Goal: Find specific page/section: Find specific page/section

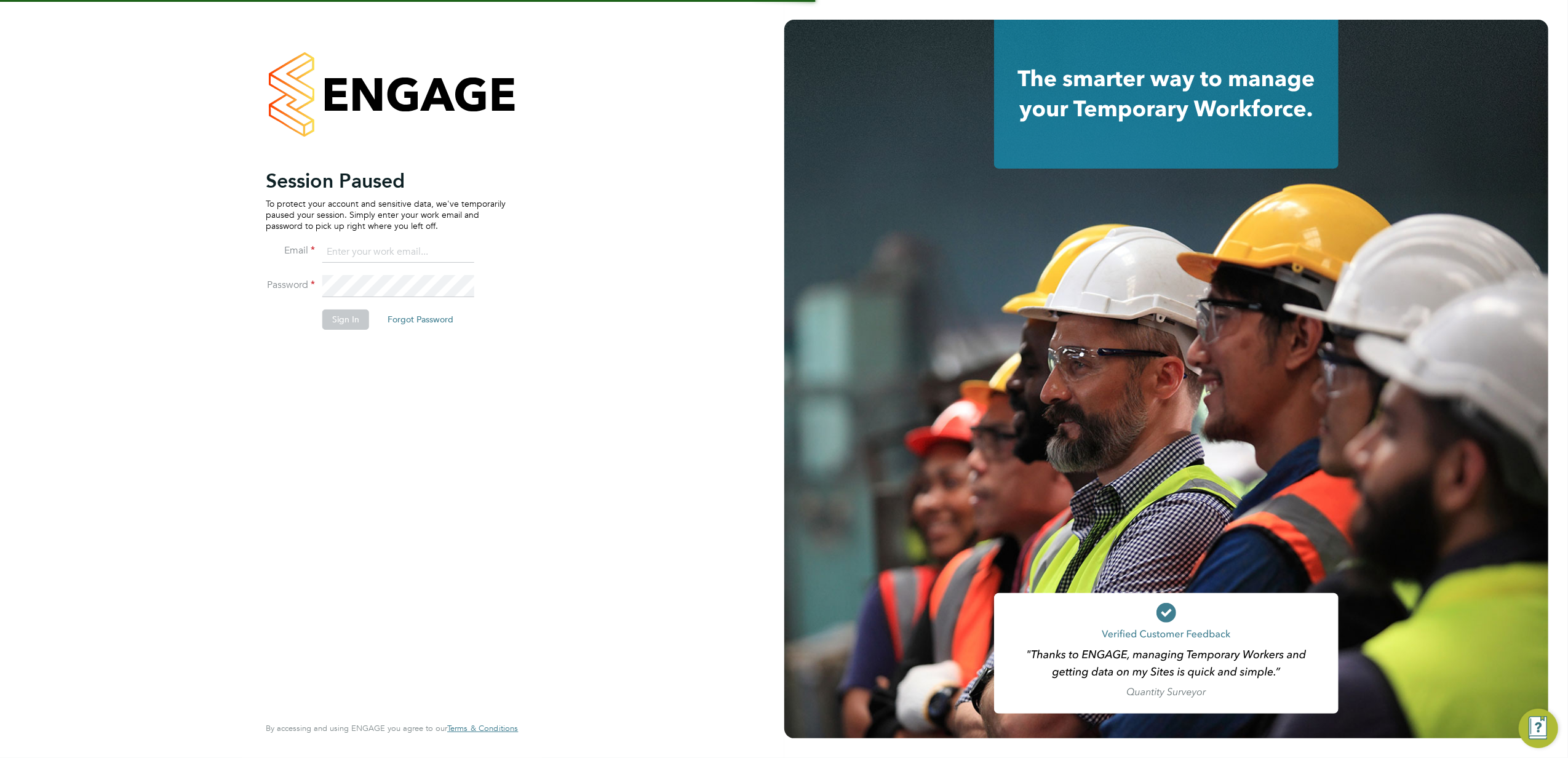
type input "kasia.piwowar@konnectrecruit.co.uk"
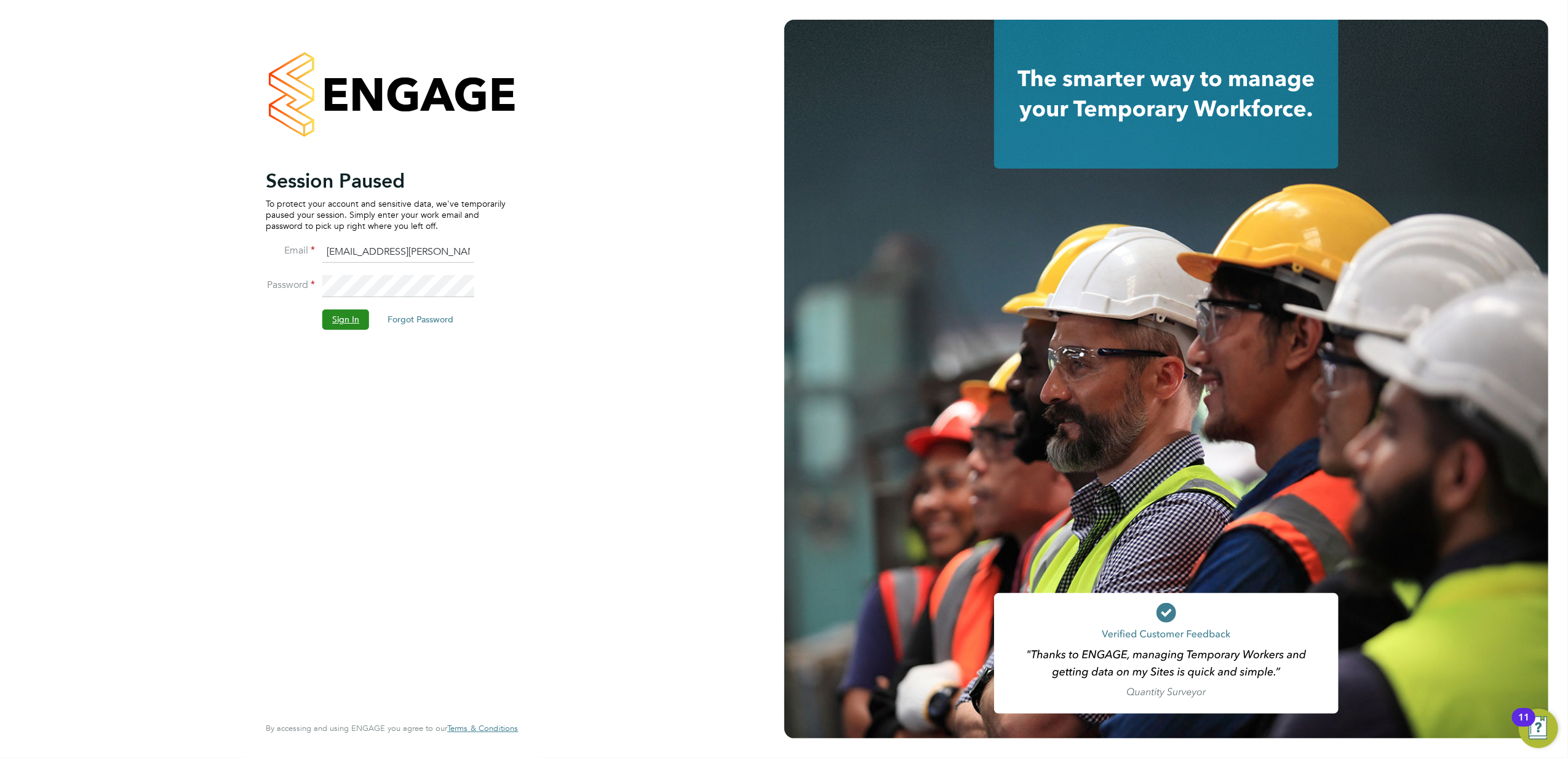
click at [350, 316] on button "Sign In" at bounding box center [346, 319] width 47 height 19
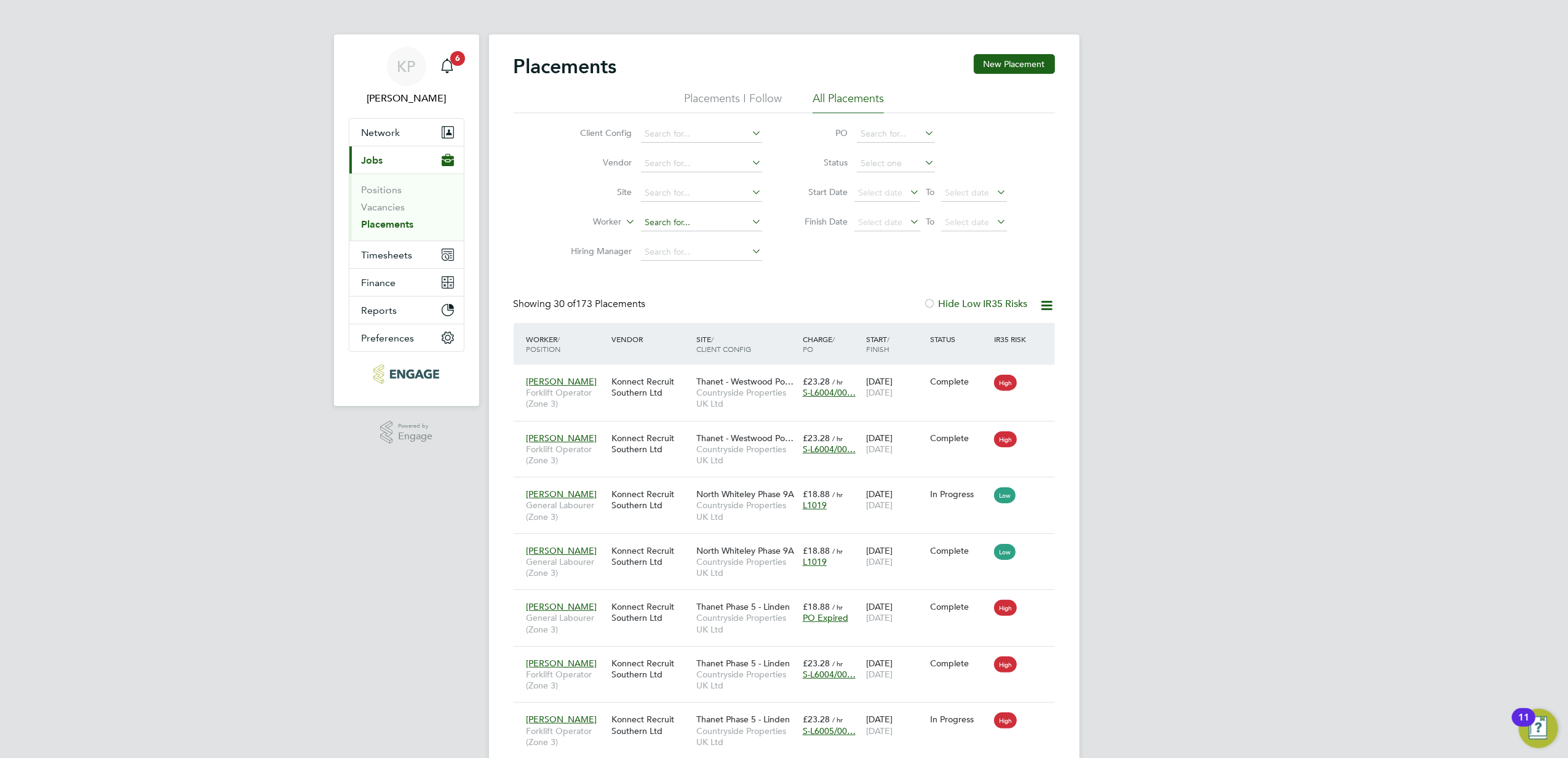
click at [665, 217] on input at bounding box center [701, 222] width 121 height 18
type input "stev"
click at [677, 208] on li "Worker" at bounding box center [662, 222] width 232 height 29
click at [677, 221] on input at bounding box center [701, 222] width 121 height 18
type input "[PERSON_NAME]"
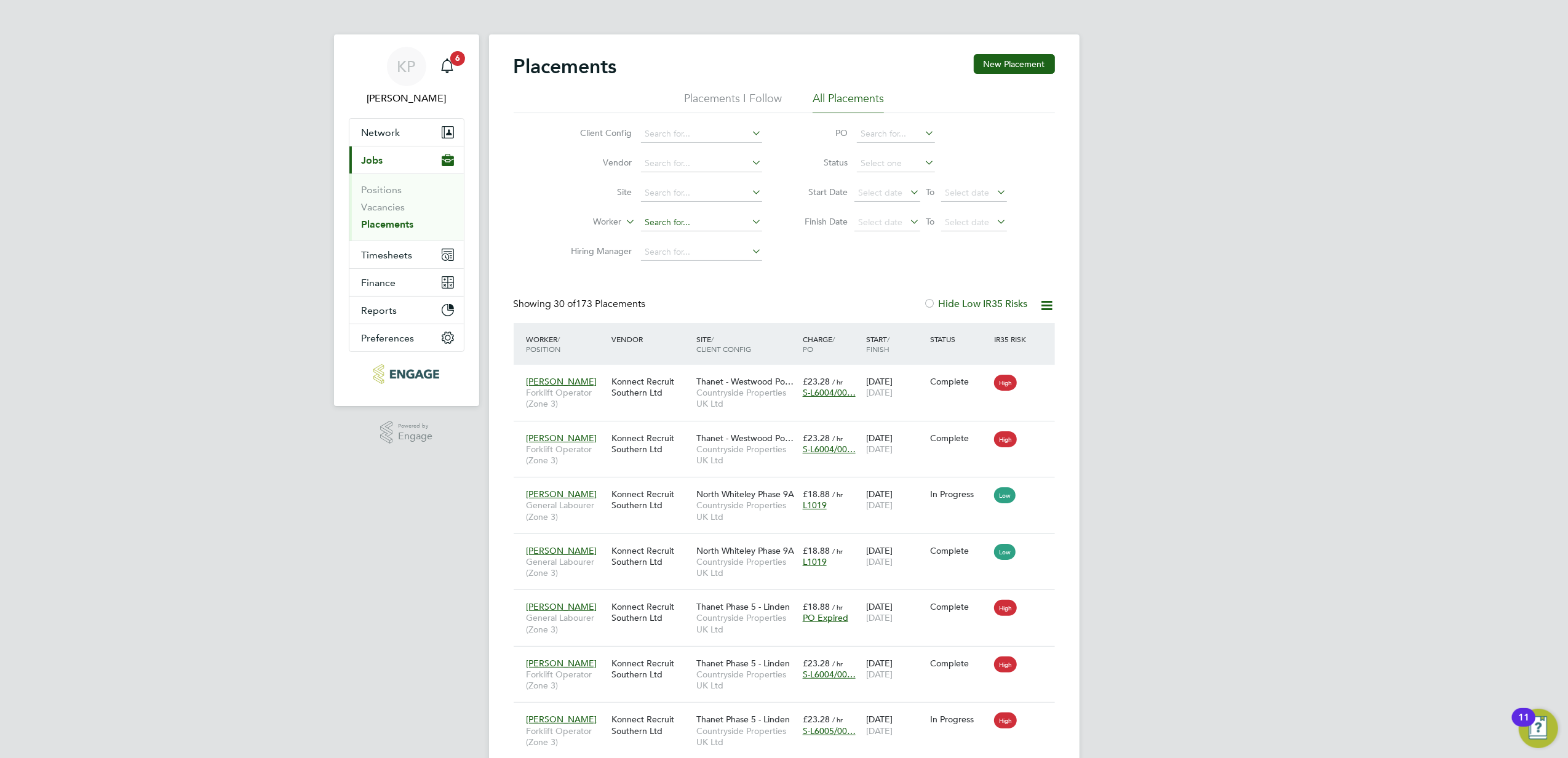
click at [677, 222] on input at bounding box center [701, 222] width 121 height 18
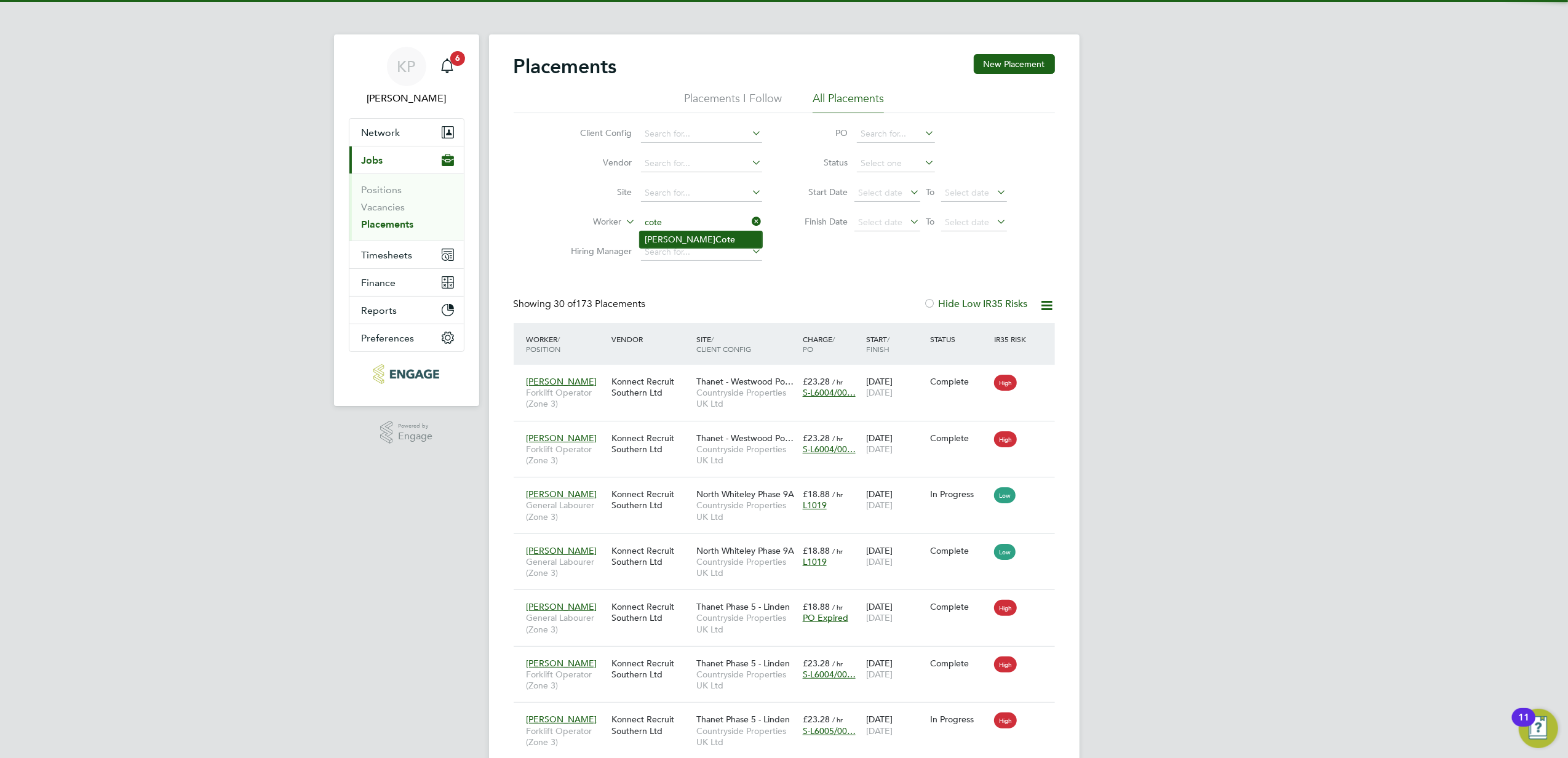
click at [705, 238] on li "[PERSON_NAME]" at bounding box center [701, 240] width 122 height 17
type input "[PERSON_NAME]"
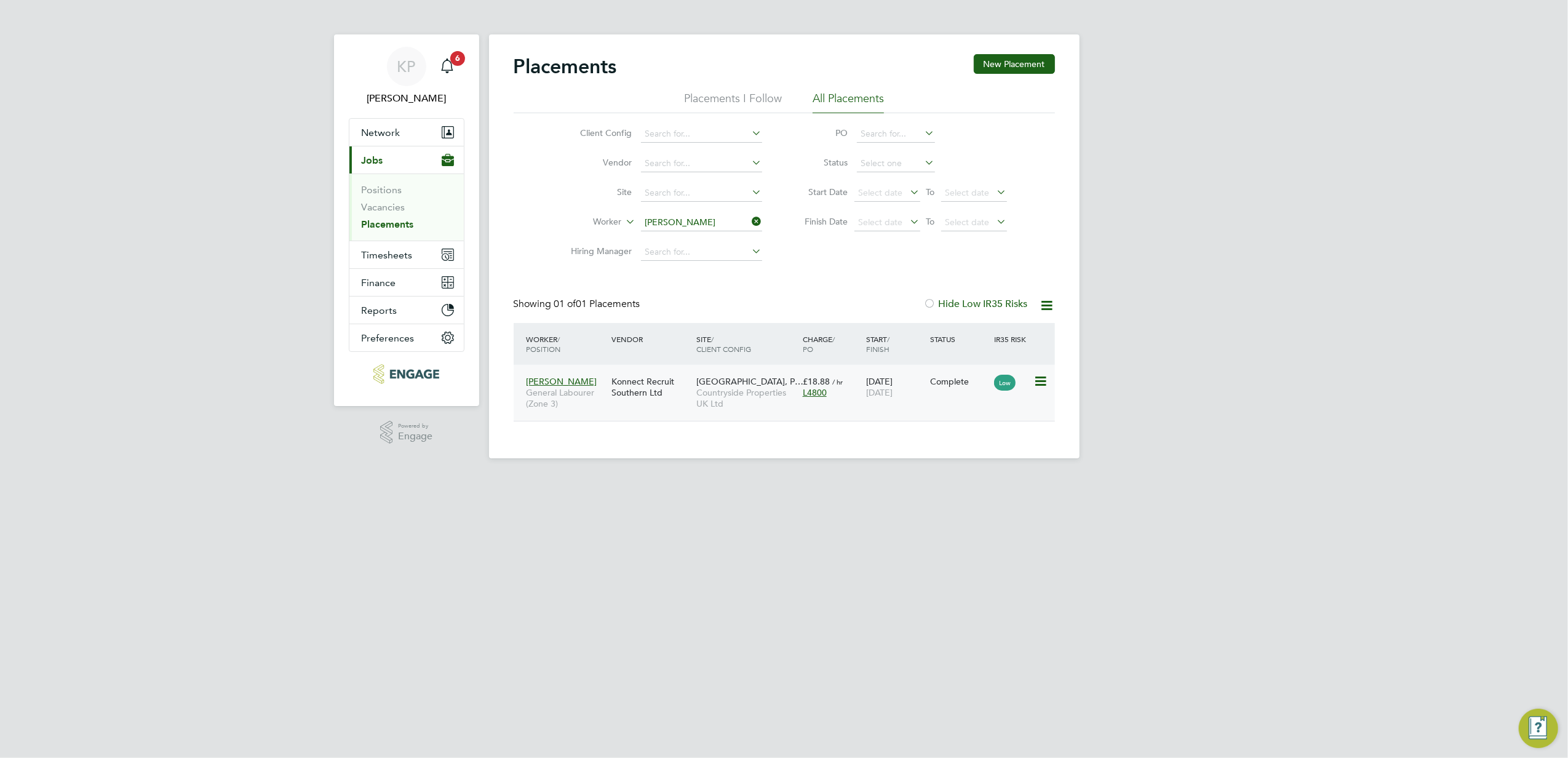
scroll to position [13, 58]
click at [728, 390] on span "Countryside Properties UK Ltd" at bounding box center [747, 398] width 101 height 22
click at [712, 220] on input at bounding box center [701, 222] width 121 height 18
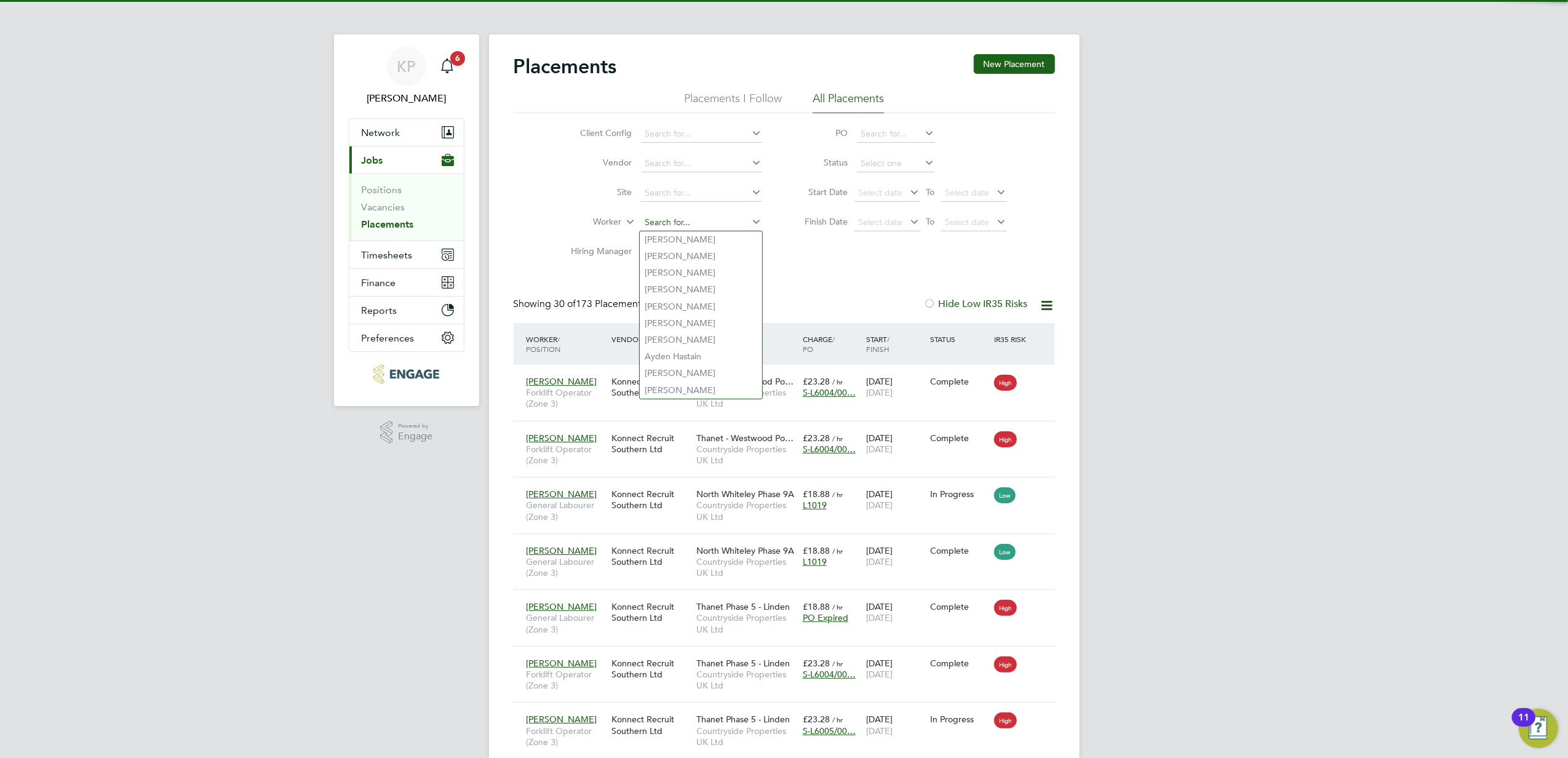
scroll to position [45, 107]
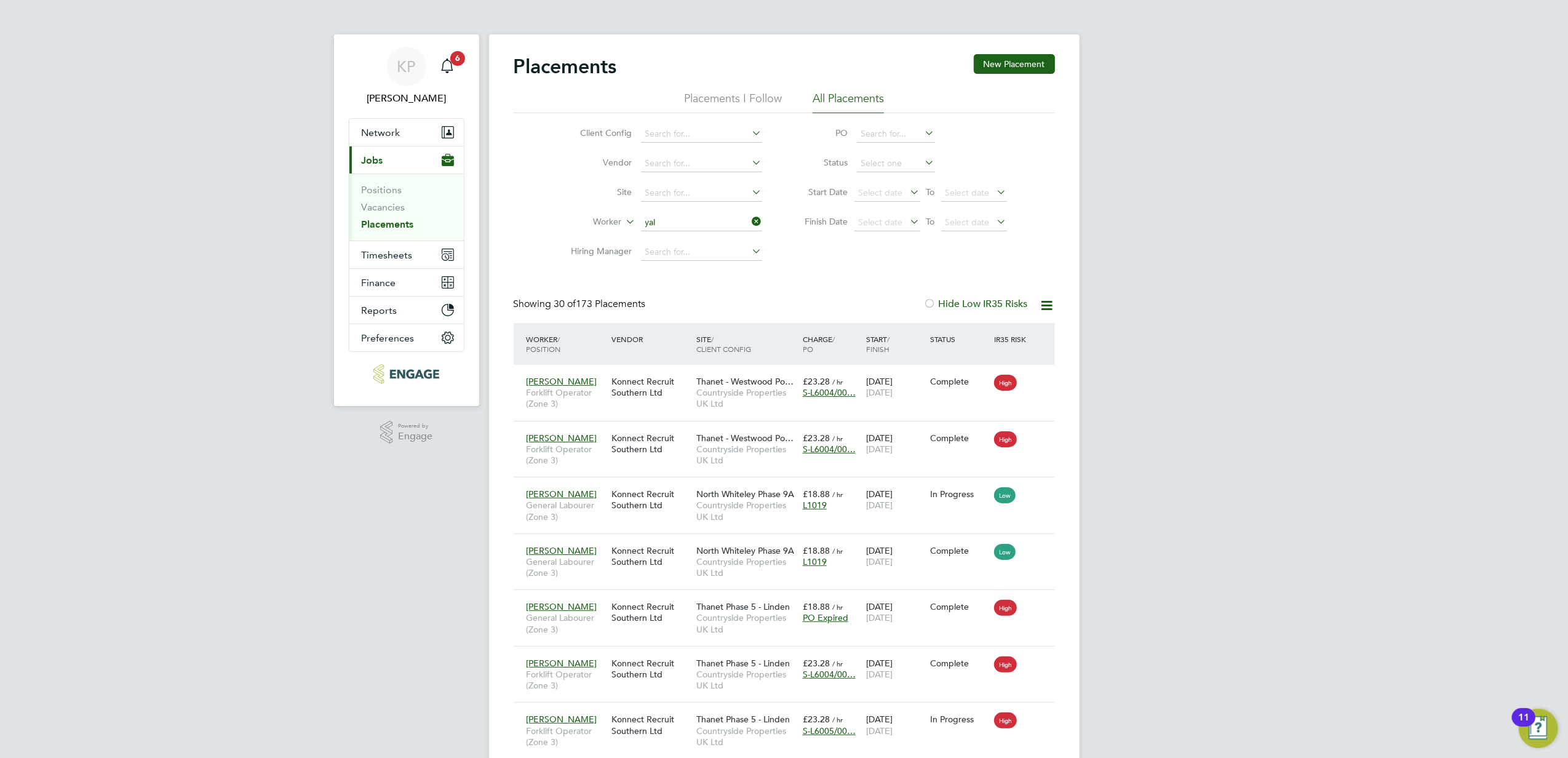
click at [718, 237] on li "[PERSON_NAME] aju" at bounding box center [701, 240] width 122 height 17
type input "[PERSON_NAME]"
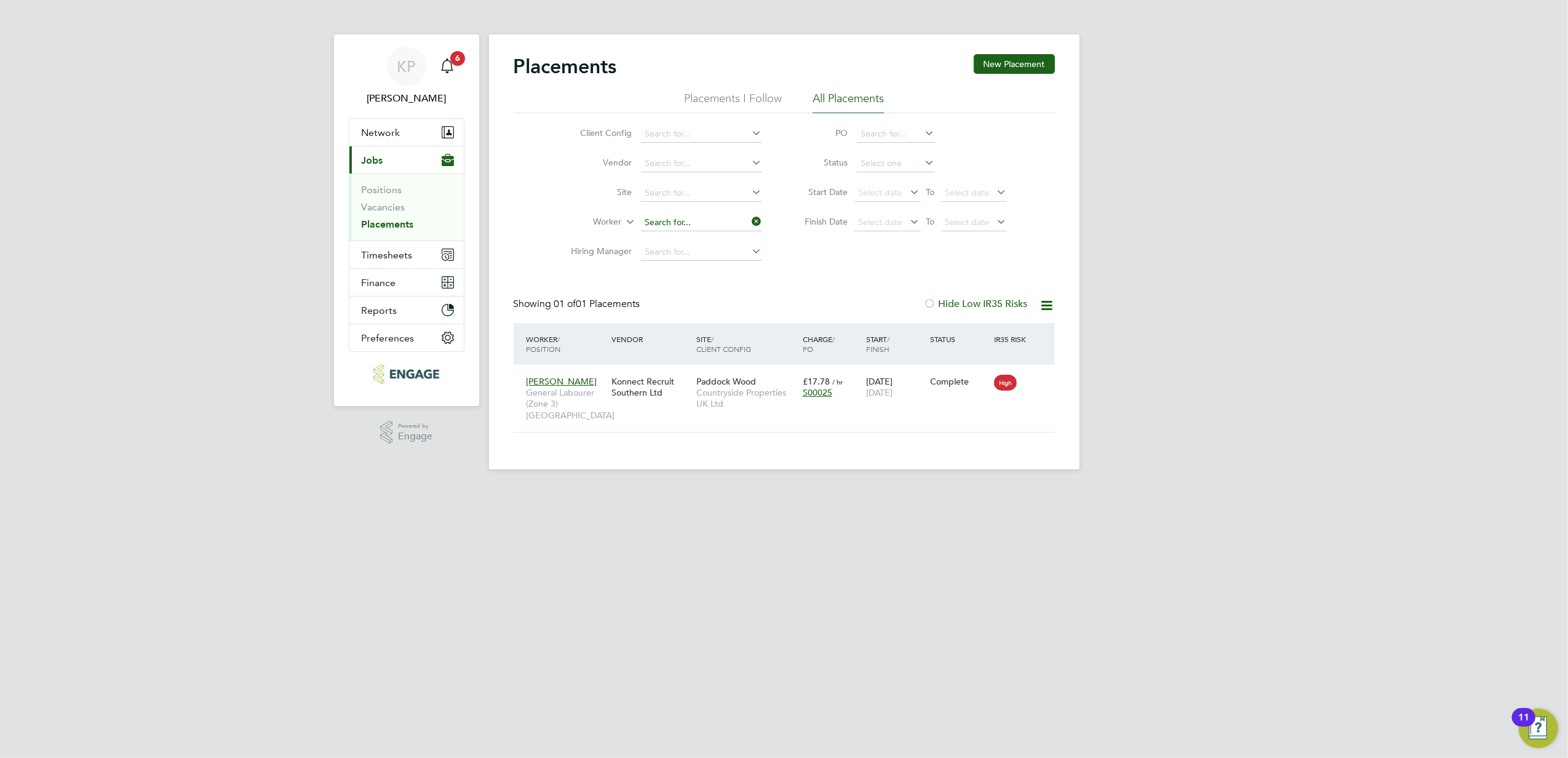
click at [706, 217] on input at bounding box center [701, 222] width 121 height 18
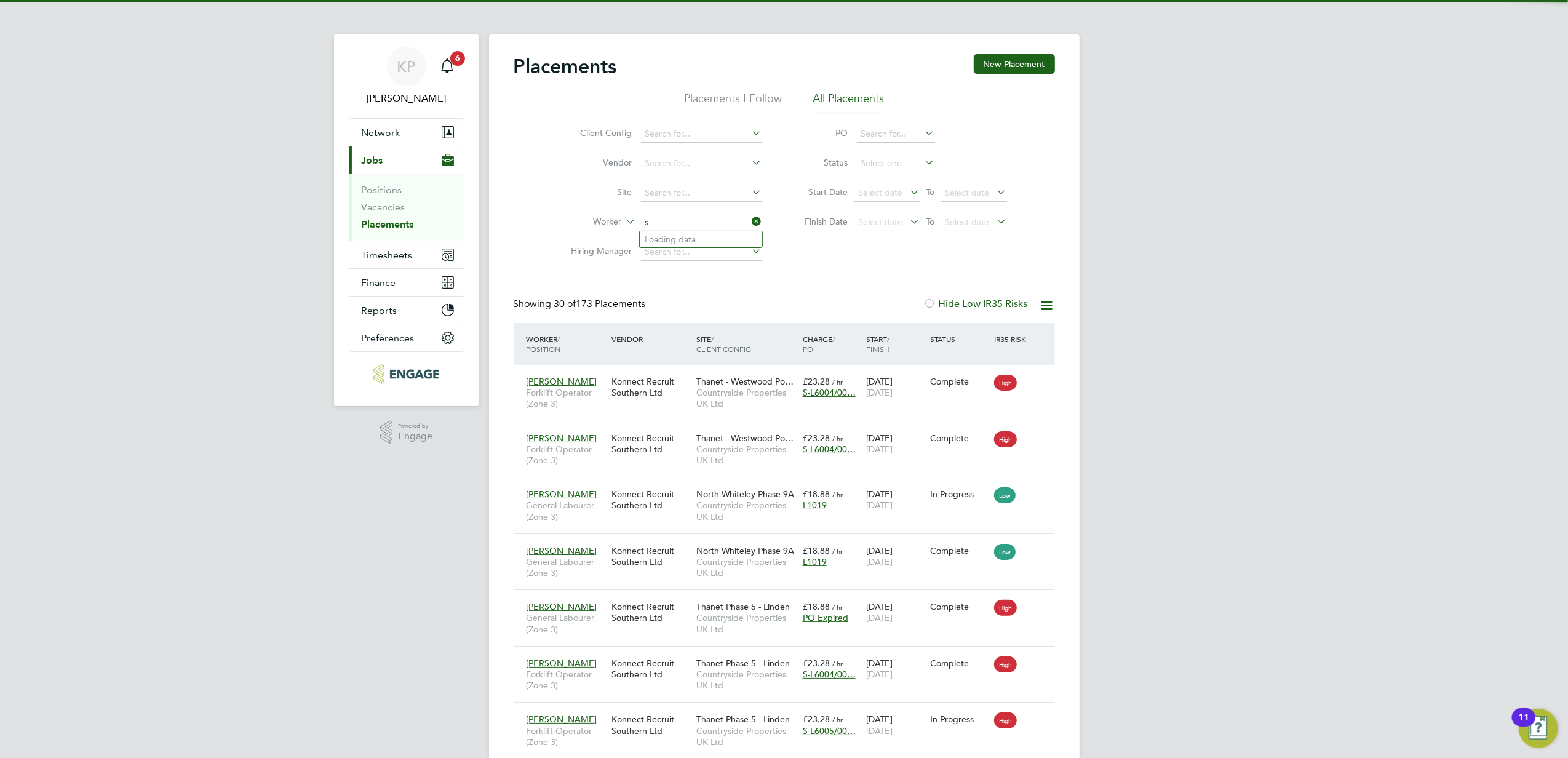
scroll to position [45, 107]
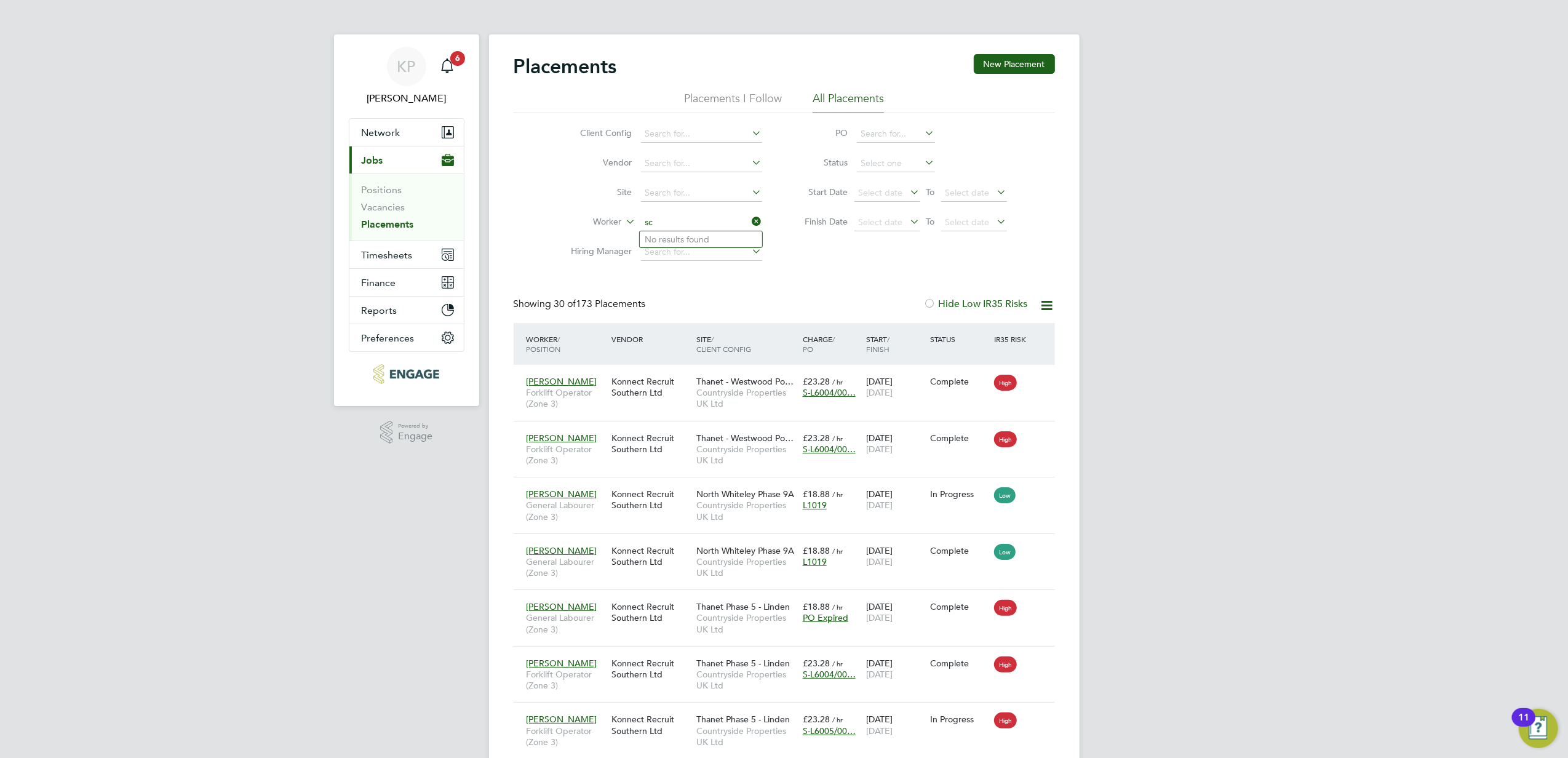
type input "s"
type input "cad"
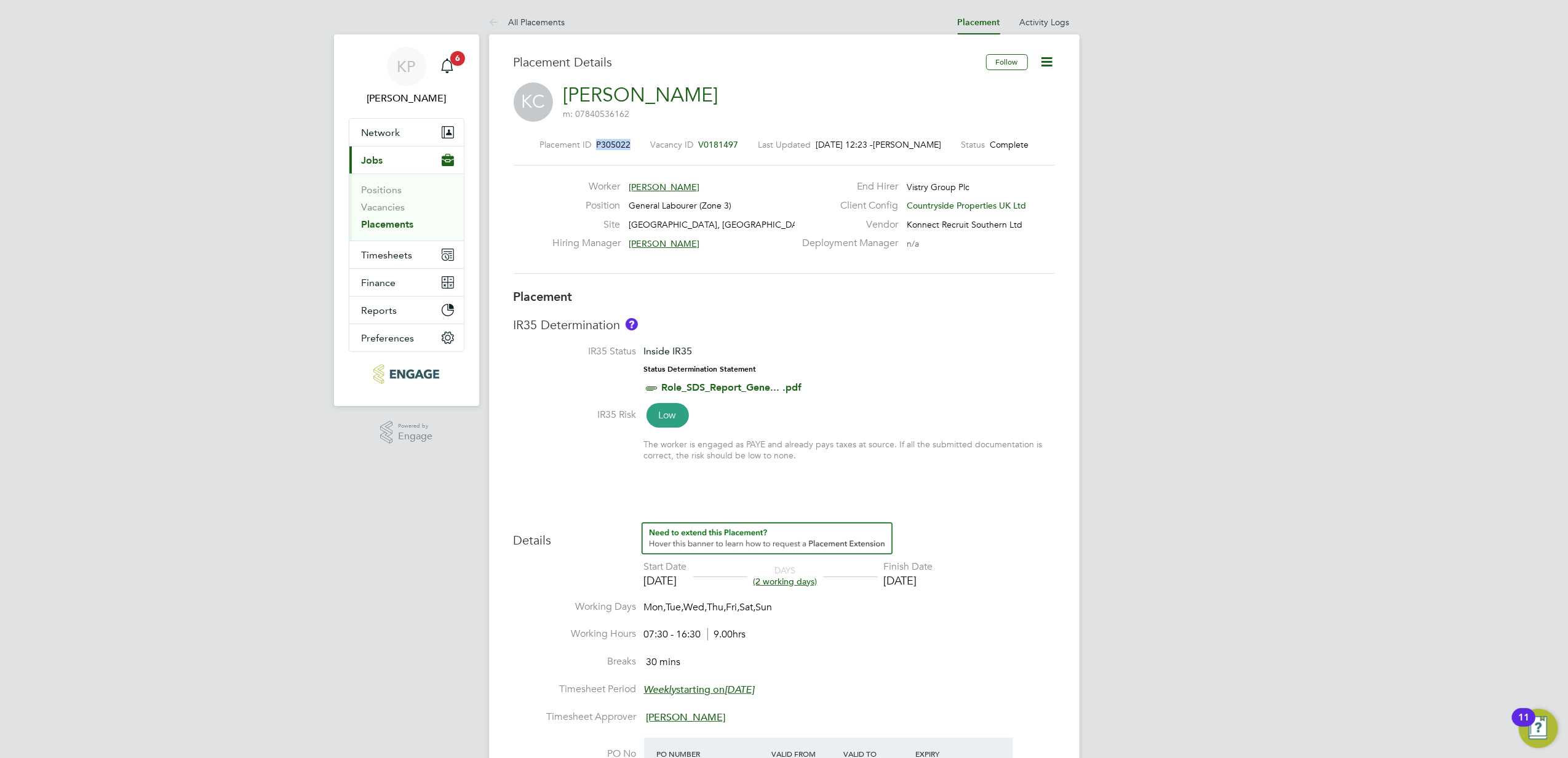
drag, startPoint x: 631, startPoint y: 147, endPoint x: 596, endPoint y: 147, distance: 35.0
click at [596, 147] on div "Placement ID P305022 Vacancy ID V0181497 Last Updated 30 Sep 2025, 12:23 - Amel…" at bounding box center [784, 144] width 541 height 11
copy span "P305022"
